Goal: Task Accomplishment & Management: Use online tool/utility

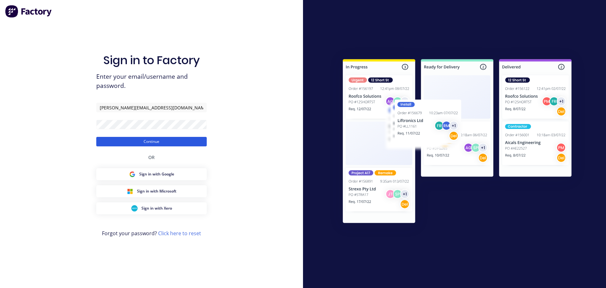
click at [153, 142] on button "Continue" at bounding box center [151, 141] width 111 height 9
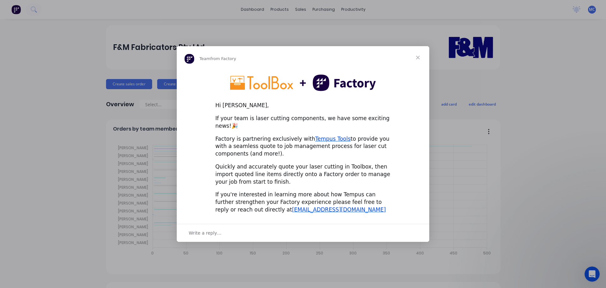
click at [418, 62] on span "Close" at bounding box center [418, 57] width 23 height 23
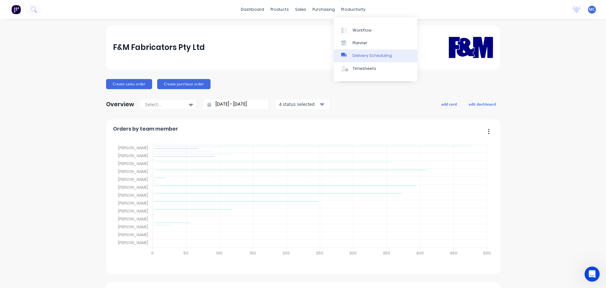
click at [364, 53] on div "Delivery Scheduling" at bounding box center [372, 56] width 39 height 6
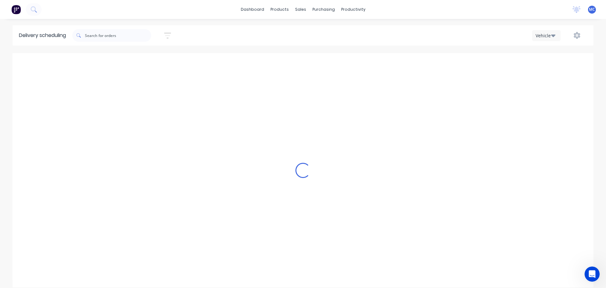
scroll to position [0, 0]
click at [169, 34] on icon "button" at bounding box center [167, 36] width 7 height 8
click at [143, 60] on input at bounding box center [138, 59] width 59 height 9
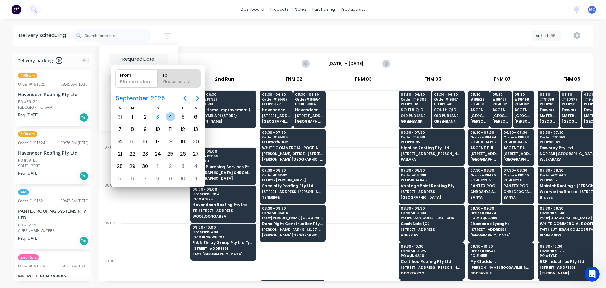
click at [171, 116] on div "4" at bounding box center [170, 116] width 9 height 9
type input "[DATE]"
radio input "false"
radio input "true"
click at [171, 116] on div "4" at bounding box center [170, 116] width 9 height 9
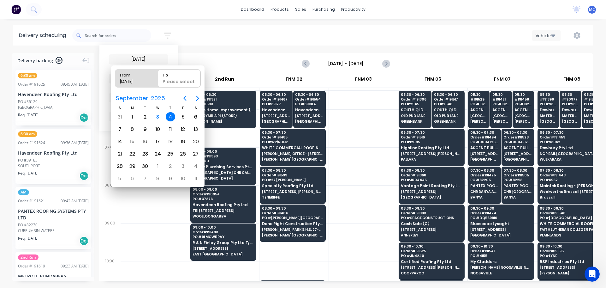
type input "[DATE] - [DATE]"
